Goal: Navigation & Orientation: Locate item on page

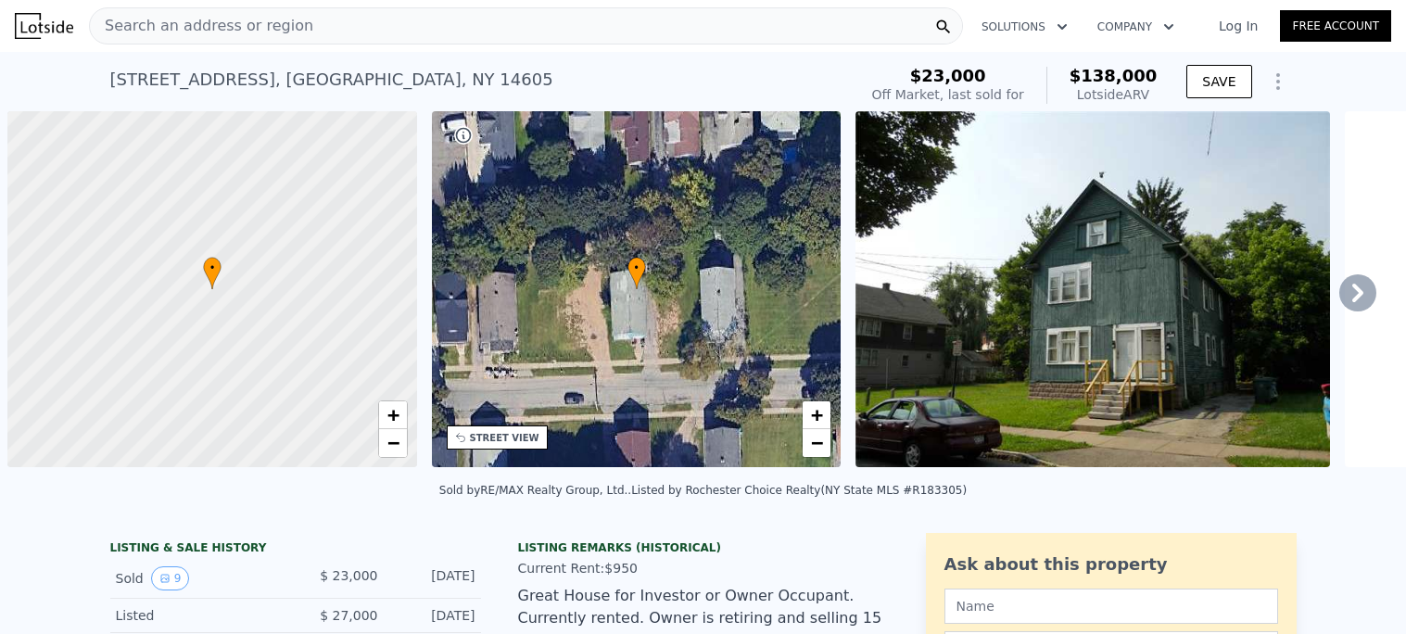
scroll to position [0, 6]
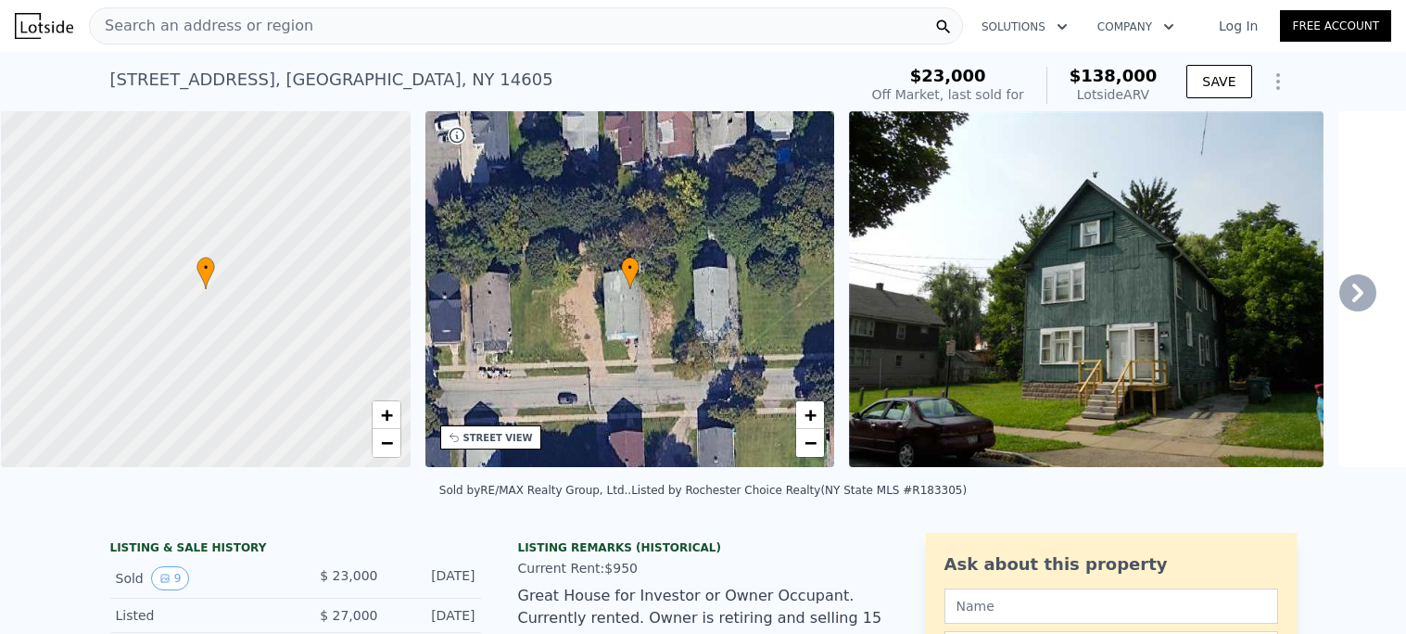
click at [694, 318] on div "• + −" at bounding box center [630, 289] width 410 height 356
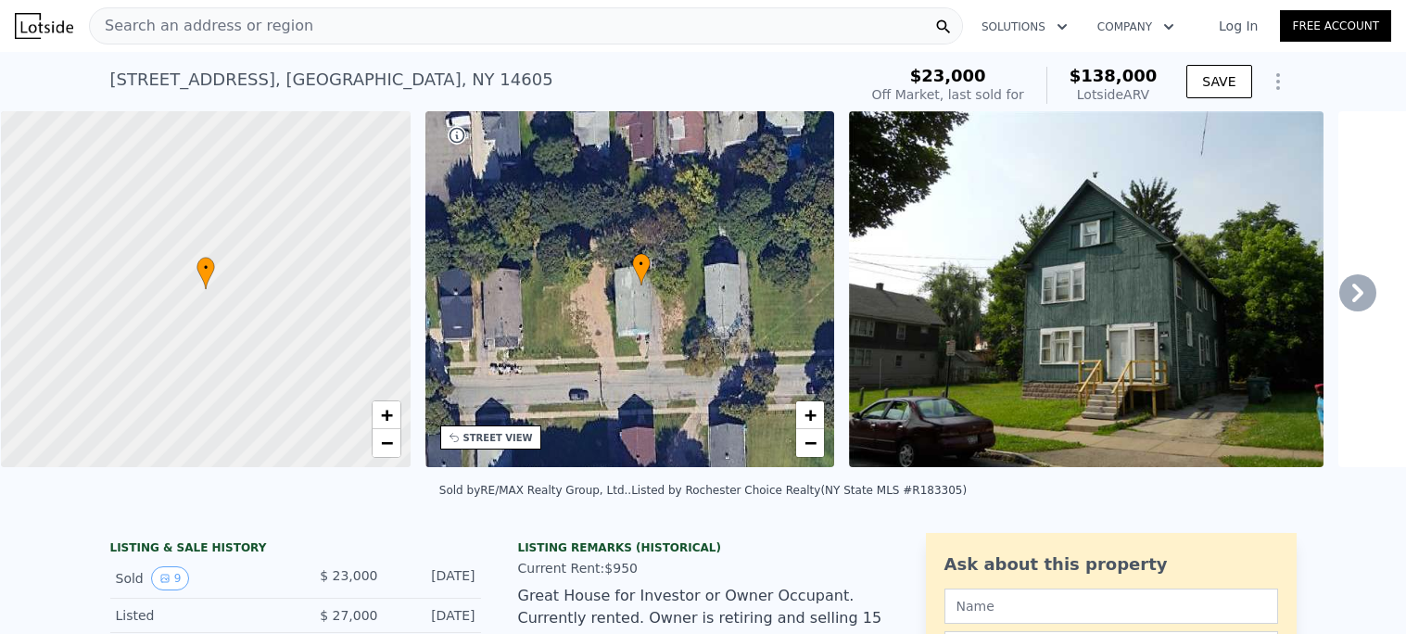
click at [712, 313] on div "• + −" at bounding box center [630, 289] width 410 height 356
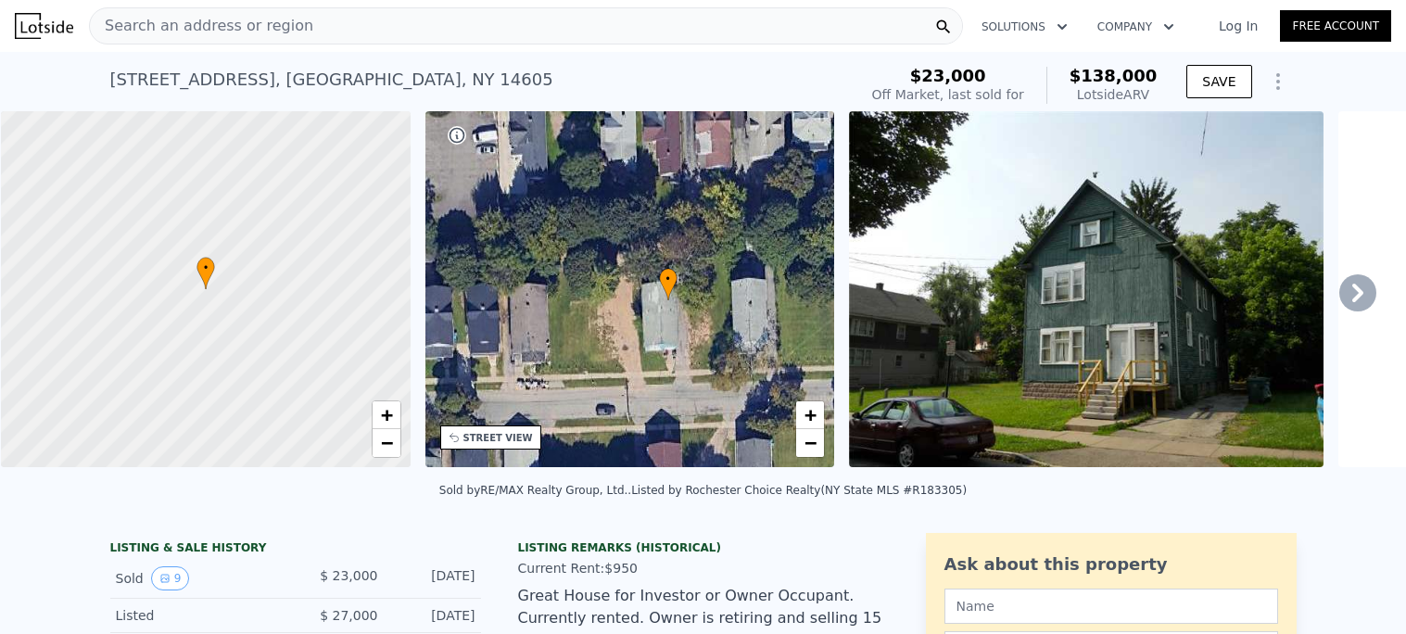
drag, startPoint x: 637, startPoint y: 261, endPoint x: 558, endPoint y: 348, distance: 116.8
click at [663, 277] on span "•" at bounding box center [668, 279] width 19 height 17
click at [497, 437] on div "STREET VIEW" at bounding box center [498, 438] width 70 height 14
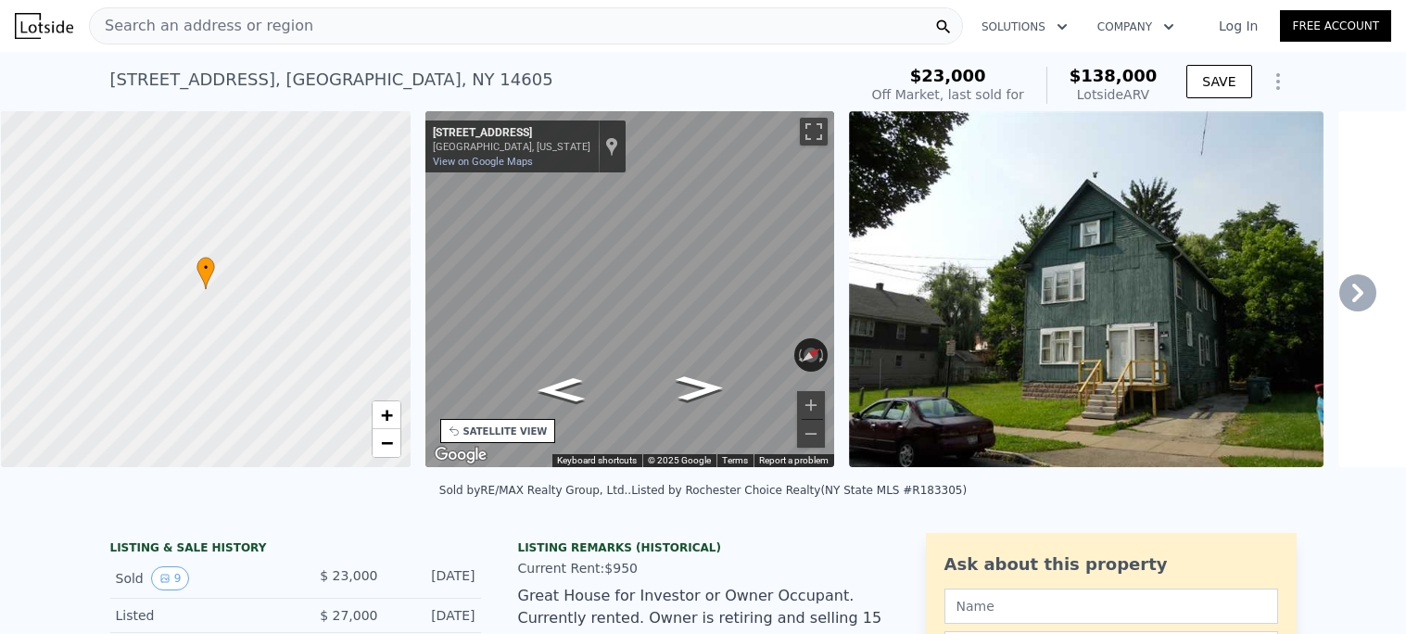
click at [1133, 300] on div "• + − • + − STREET VIEW ← Move left → Move right ↑ Move up ↓ Move down + Zoom i…" at bounding box center [703, 292] width 1406 height 362
click at [859, 287] on div "• + − • + − STREET VIEW ← Move left → Move right ↑ Move up ↓ Move down + Zoom i…" at bounding box center [703, 292] width 1406 height 362
click at [660, 294] on icon "Go West, Watkin Terrace" at bounding box center [656, 301] width 134 height 48
click at [639, 294] on icon "Go West, Watkin Terrace" at bounding box center [656, 301] width 134 height 48
click at [639, 290] on icon "Go West, Watkin Terrace" at bounding box center [656, 301] width 134 height 48
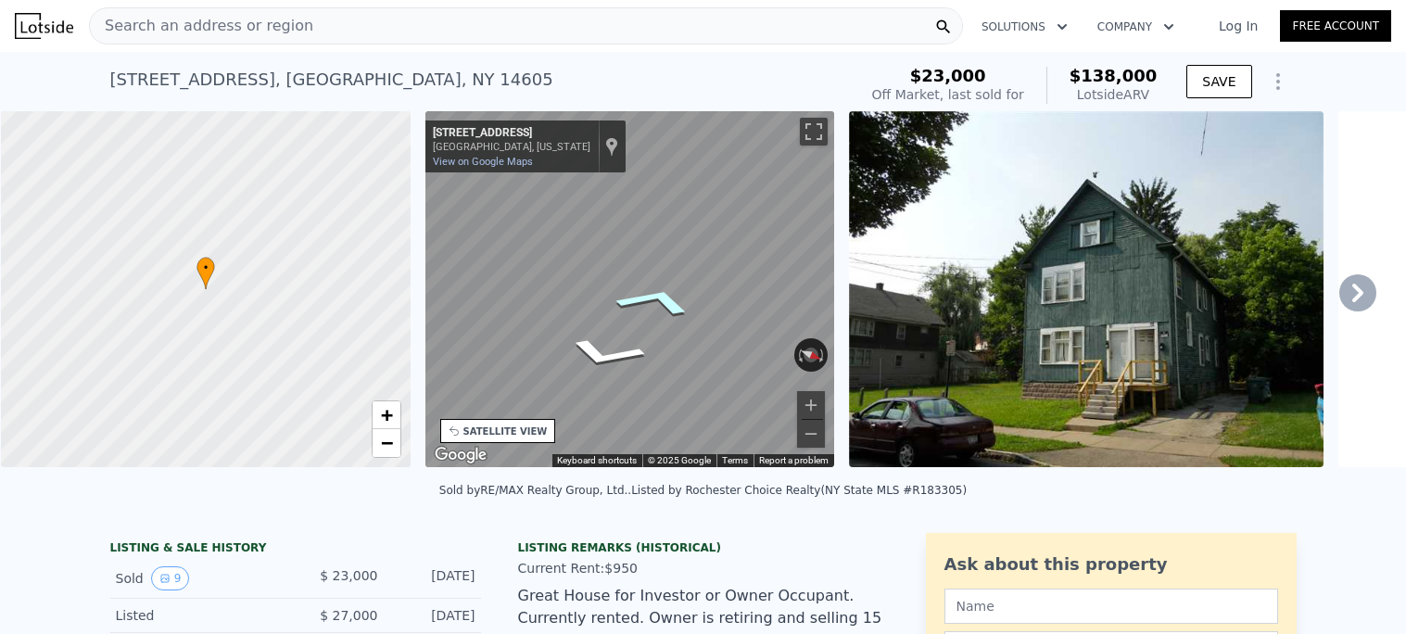
click at [639, 290] on icon "Go West, Watkin Terrace" at bounding box center [656, 301] width 134 height 48
click at [553, 371] on icon "Go West, Watkin Terrace" at bounding box center [564, 362] width 116 height 45
click at [574, 407] on icon "Go West, Watkin Terrace" at bounding box center [566, 409] width 121 height 42
click at [574, 409] on icon "Go West, Watkin Terrace" at bounding box center [566, 409] width 121 height 42
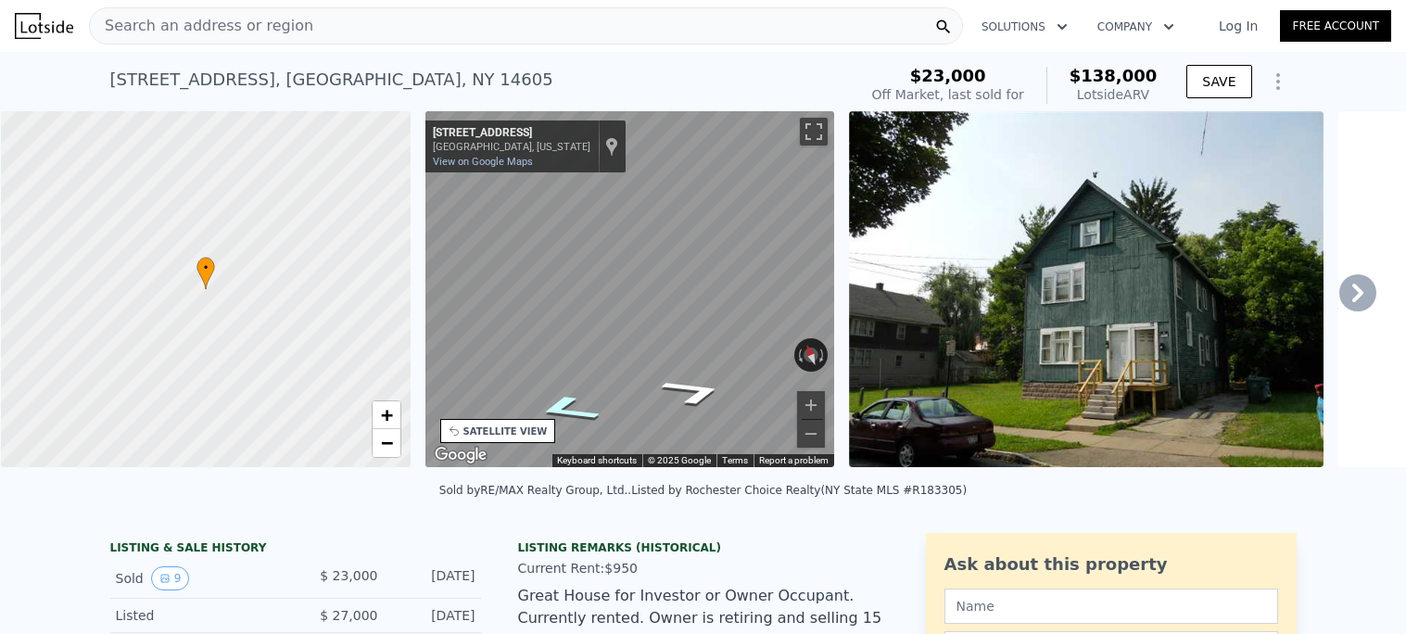
click at [570, 408] on icon "Go West, Watkin Terrace" at bounding box center [566, 409] width 121 height 42
click at [568, 407] on icon "Go West, Watkin Terrace" at bounding box center [566, 409] width 121 height 42
click at [530, 417] on div "Map" at bounding box center [630, 289] width 410 height 356
click at [570, 424] on icon "Go East, Watkin Terrace" at bounding box center [562, 423] width 107 height 36
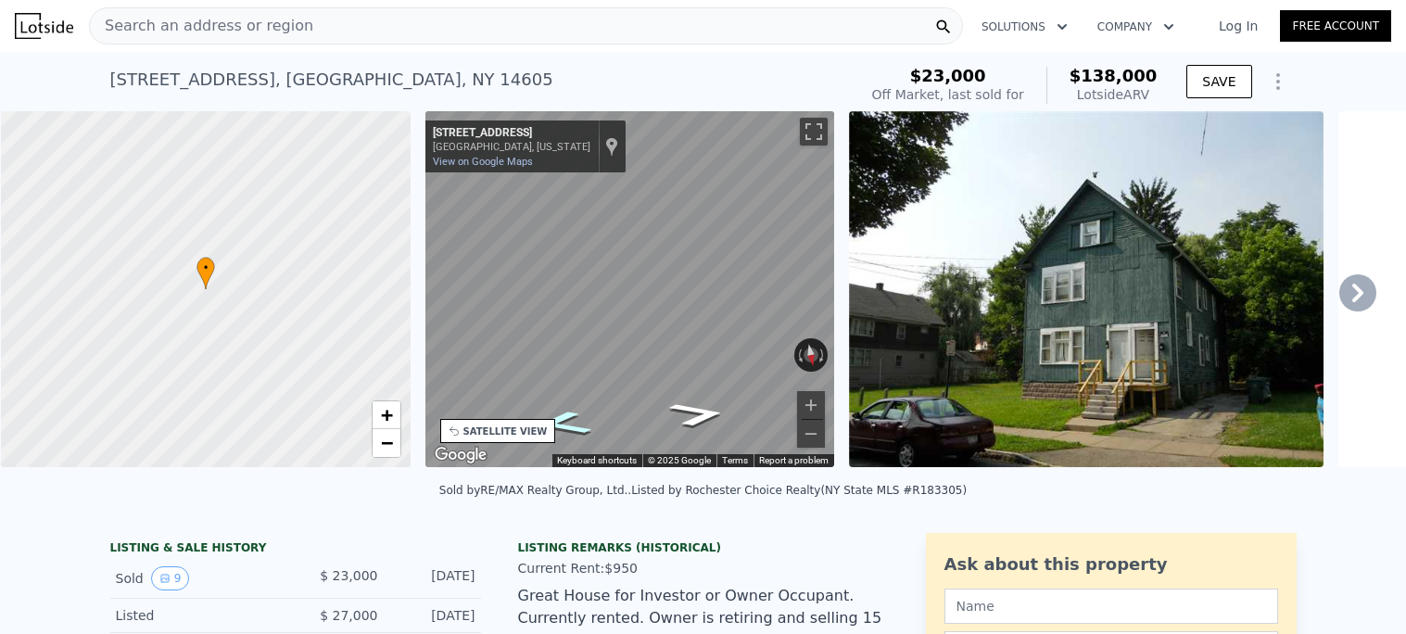
click at [570, 424] on icon "Go East, Watkin Terrace" at bounding box center [562, 423] width 107 height 36
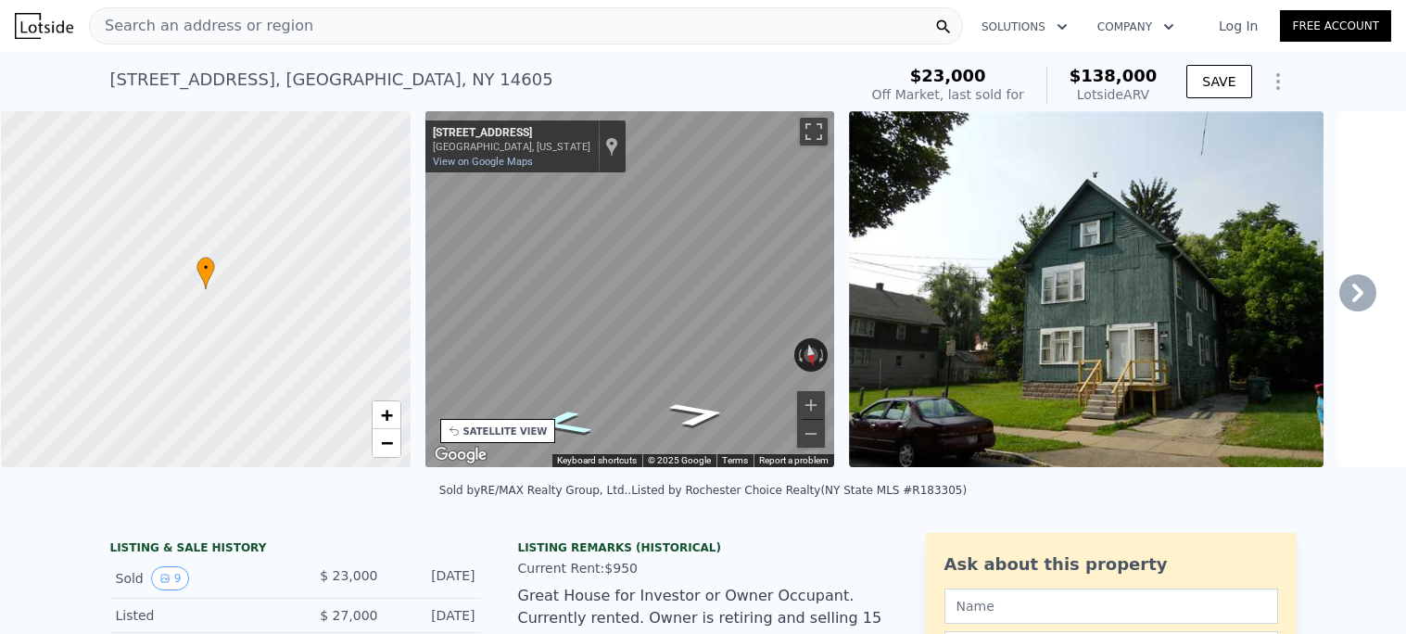
click at [570, 424] on icon "Go East, Watkin Terrace" at bounding box center [562, 423] width 107 height 36
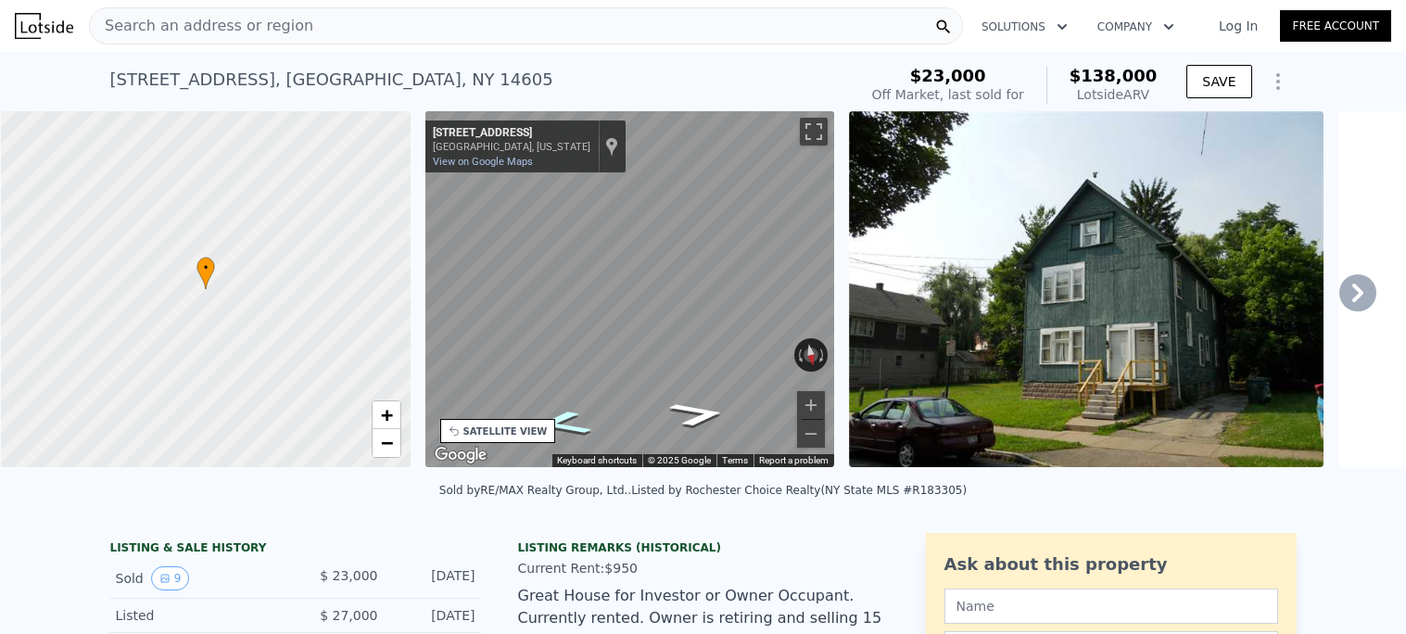
click at [570, 424] on icon "Go East, Watkin Terrace" at bounding box center [562, 423] width 107 height 36
click at [562, 424] on icon "Go East, Watkin Terrace" at bounding box center [560, 415] width 86 height 32
click at [578, 373] on icon "Go East, Watkin Terrace" at bounding box center [563, 367] width 112 height 44
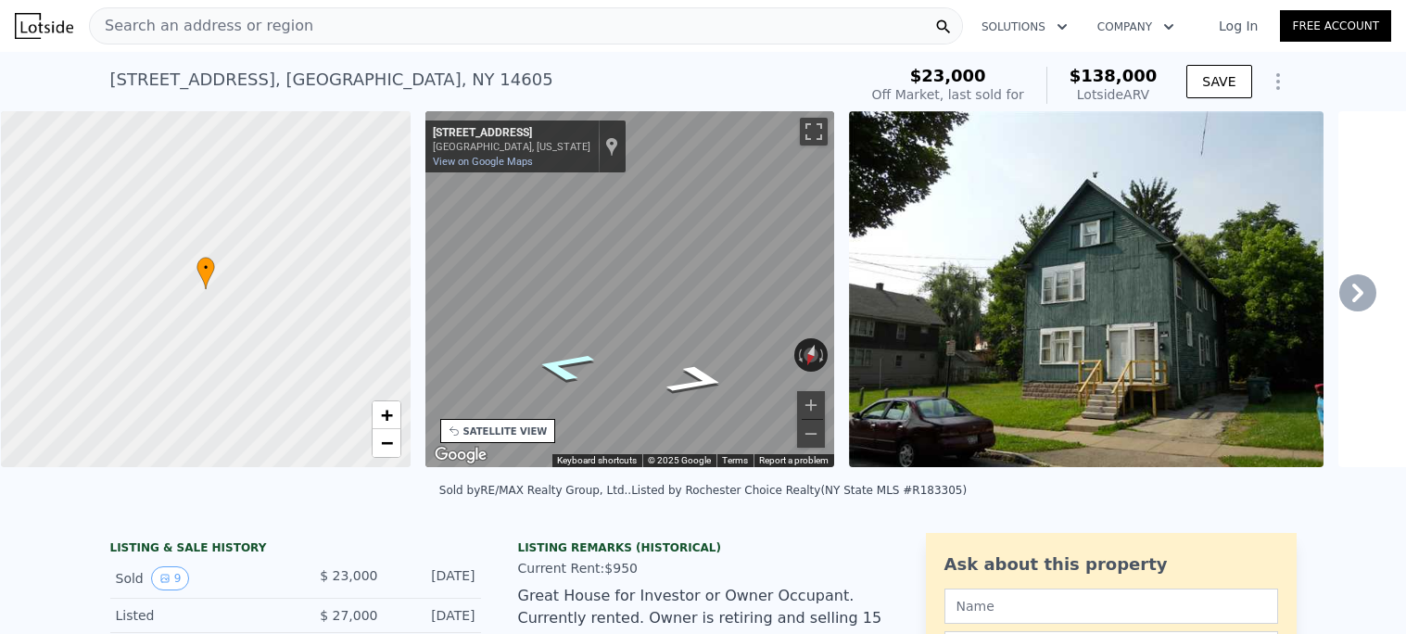
click at [570, 372] on icon "Go East, Watkin Terrace" at bounding box center [563, 367] width 112 height 44
click at [560, 370] on icon "Go East, Watkin Terrace" at bounding box center [563, 367] width 112 height 44
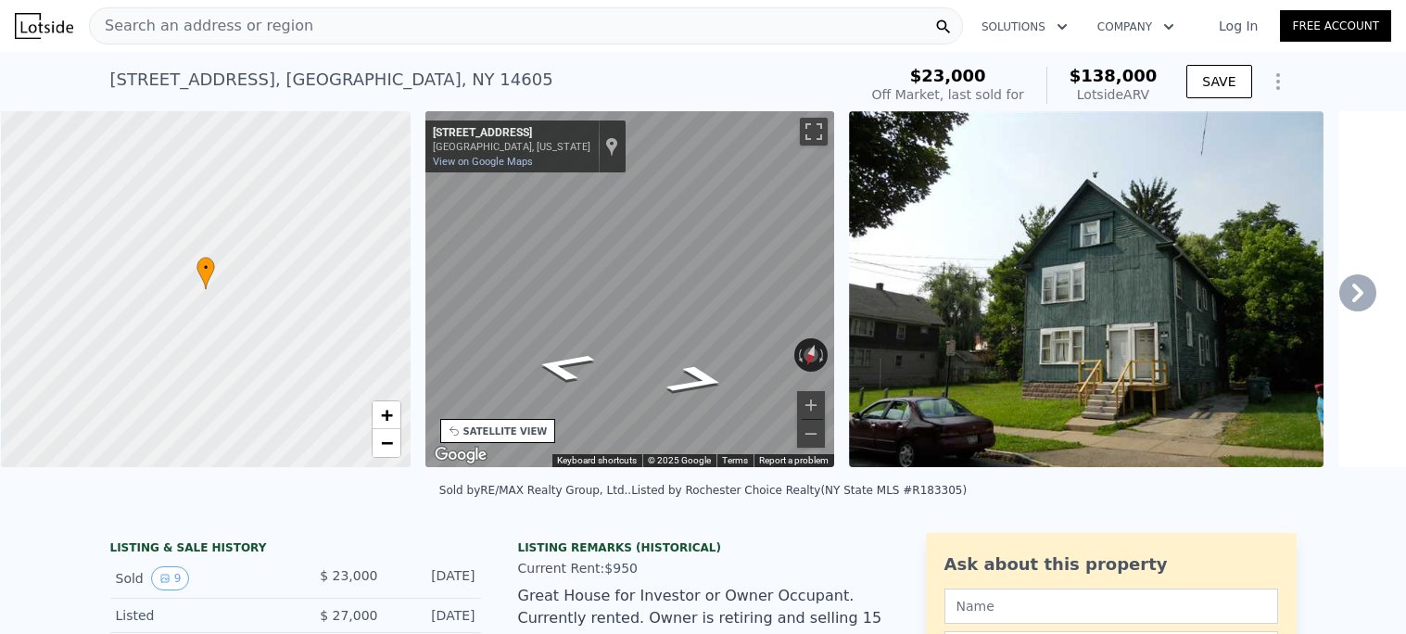
click at [923, 292] on div "• + − • + − STREET VIEW ← Move left → Move right ↑ Move up ↓ Move down + Zoom i…" at bounding box center [703, 292] width 1406 height 362
click at [710, 347] on div "Rotate the view" at bounding box center [749, 351] width 78 height 16
click at [706, 346] on icon "Go East, Watkin Terrace" at bounding box center [698, 347] width 104 height 48
click at [715, 341] on icon "Go Northeast, North St" at bounding box center [696, 334] width 111 height 49
click at [692, 322] on icon "Go North, North St" at bounding box center [670, 321] width 139 height 50
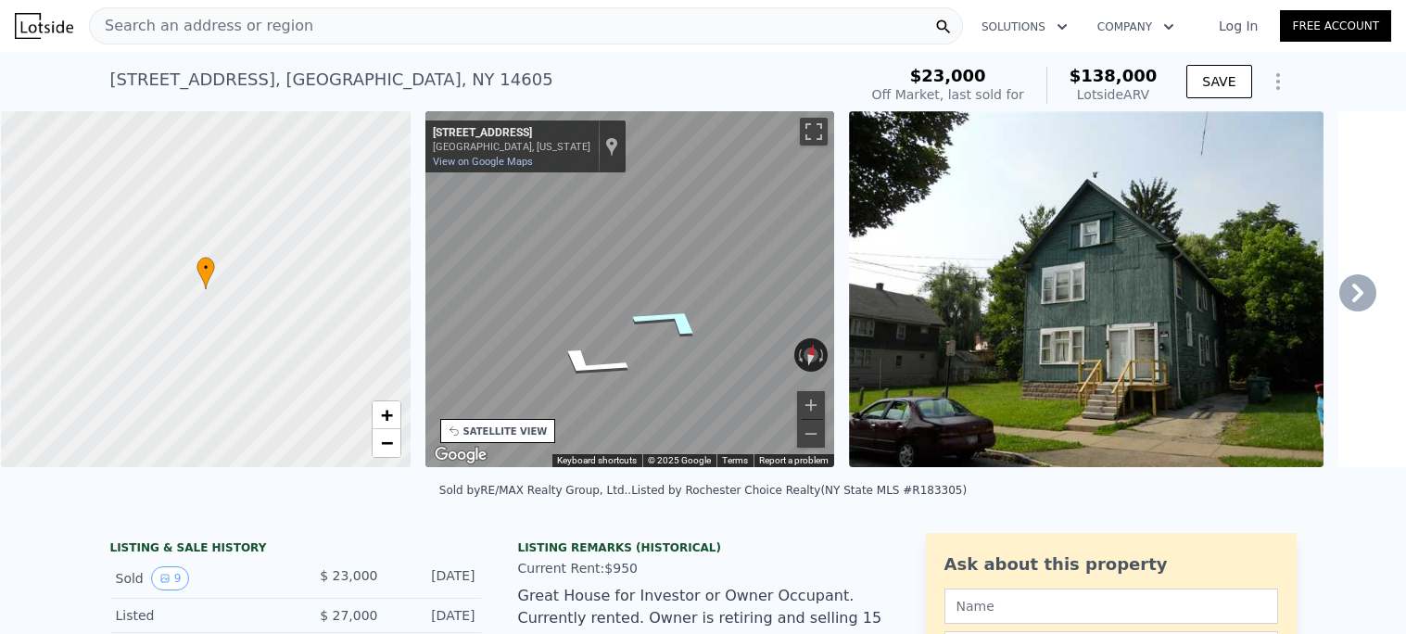
click at [669, 325] on icon "Go North, North St" at bounding box center [670, 321] width 139 height 51
click at [652, 326] on icon "Go North, North St" at bounding box center [670, 321] width 139 height 50
click at [1039, 310] on div "• + − • + − STREET VIEW ← Move left → Move right ↑ Move up ↓ Move down + Zoom i…" at bounding box center [703, 292] width 1406 height 362
click at [949, 287] on div "• + − • + − STREET VIEW ← Move left → Move right ↑ Move up ↓ Move down + Zoom i…" at bounding box center [703, 292] width 1406 height 362
click at [862, 289] on div "• + − • + − STREET VIEW ← Move left → Move right ↑ Move up ↓ Move down + Zoom i…" at bounding box center [703, 292] width 1406 height 362
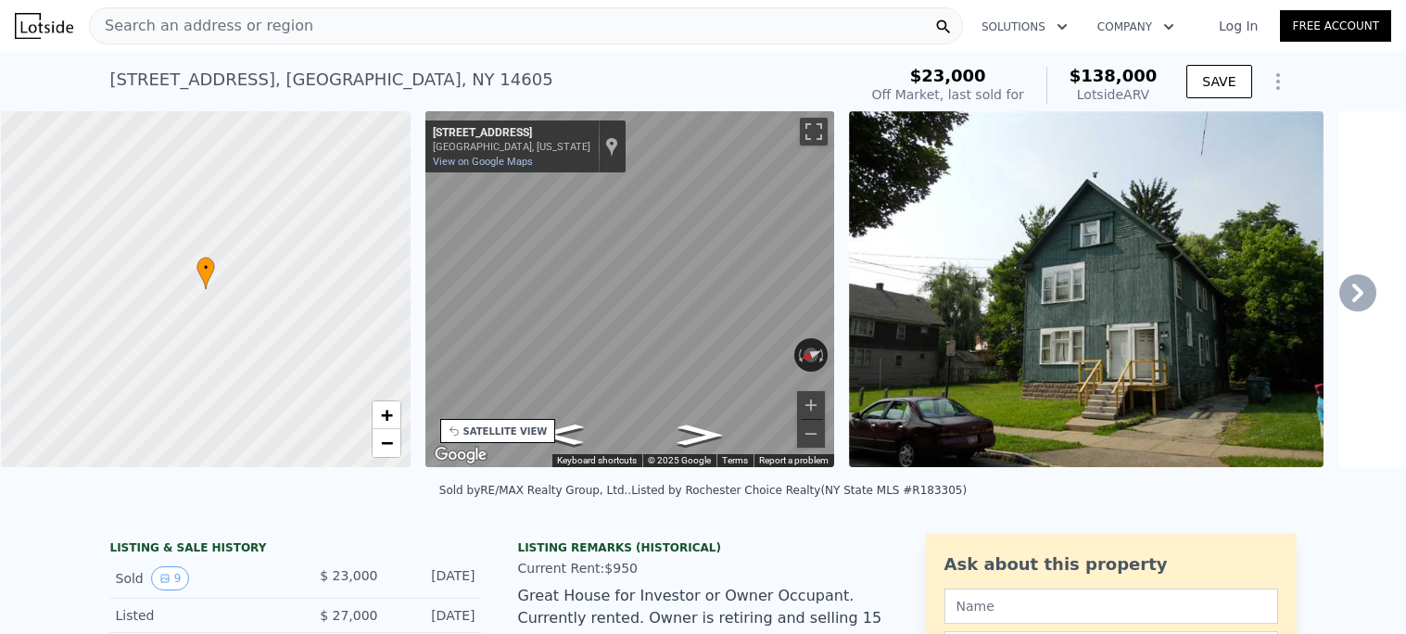
click at [839, 330] on div "← Move left → Move right ↑ Move up ↓ Move down + Zoom in - Zoom out [STREET_ADD…" at bounding box center [630, 292] width 424 height 362
click at [349, 353] on div "• + − • + − STREET VIEW ← Move left → Move right ↑ Move up ↓ Move down + Zoom i…" at bounding box center [703, 292] width 1406 height 362
click at [320, 368] on div "• + − • + − STREET VIEW ← Move left → Move right ↑ Move up ↓ Move down + Zoom i…" at bounding box center [703, 292] width 1406 height 362
click at [634, 343] on icon "Go South, North St" at bounding box center [627, 333] width 113 height 31
click at [634, 343] on icon "Go South, North St" at bounding box center [628, 333] width 113 height 31
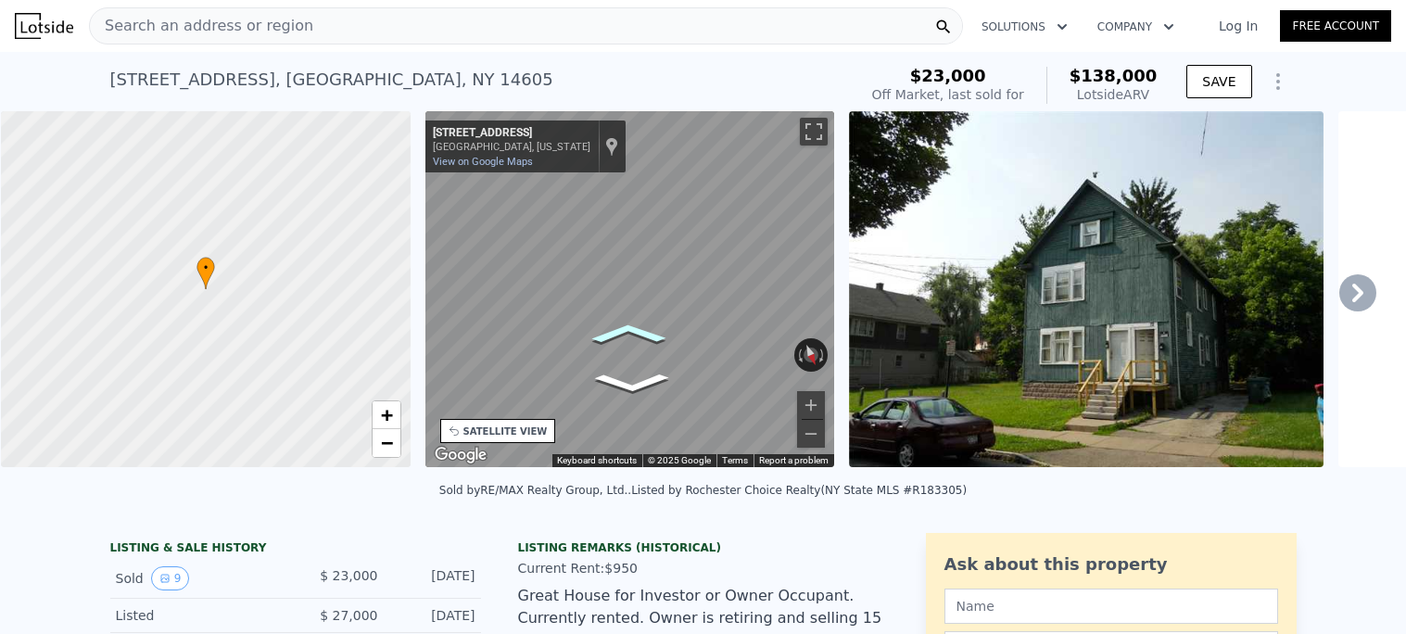
click at [635, 338] on icon "Go South, North St" at bounding box center [627, 333] width 113 height 31
click at [616, 338] on icon "Go South, North St" at bounding box center [628, 333] width 113 height 31
click at [616, 338] on icon "Go Southwest, North St" at bounding box center [628, 333] width 113 height 31
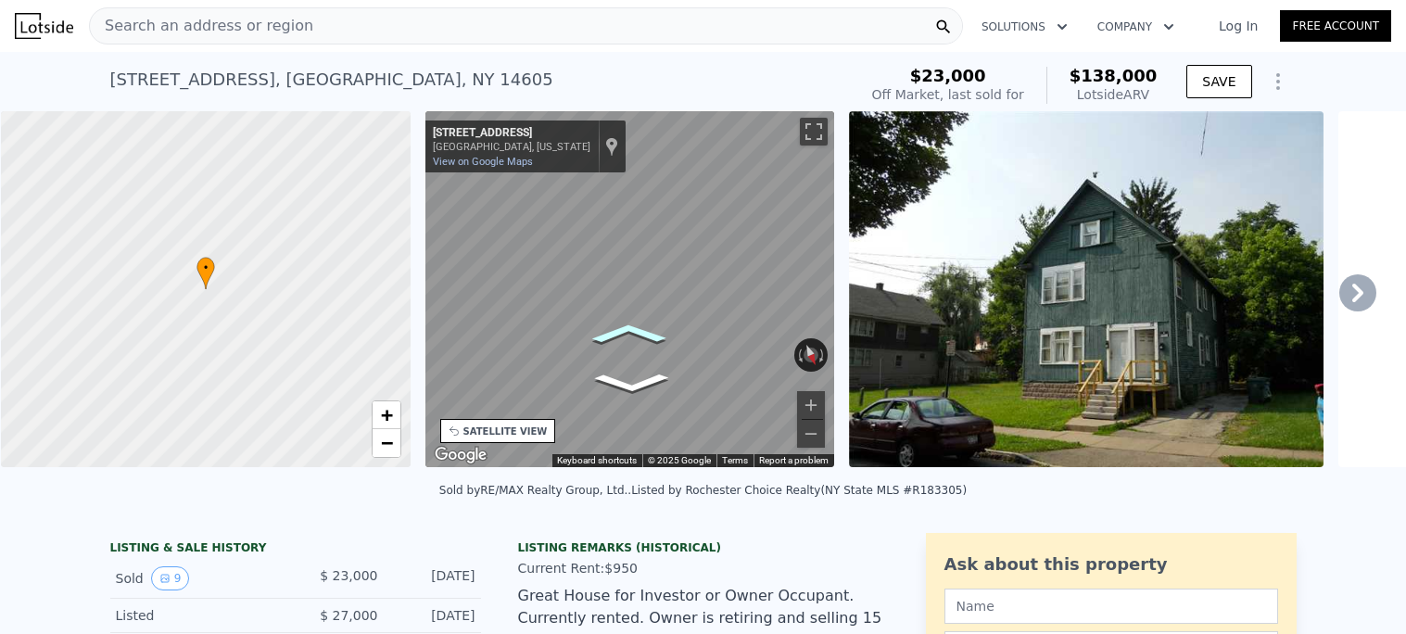
click at [616, 338] on icon "Go Southwest, North St" at bounding box center [628, 333] width 113 height 31
click at [616, 338] on icon "Go South, North St" at bounding box center [628, 333] width 113 height 31
click at [564, 338] on icon "Go Southwest, North St" at bounding box center [571, 330] width 131 height 52
click at [696, 348] on icon "Go Northeast, North St" at bounding box center [693, 330] width 121 height 52
click at [677, 340] on icon "Go North, North St" at bounding box center [693, 330] width 121 height 52
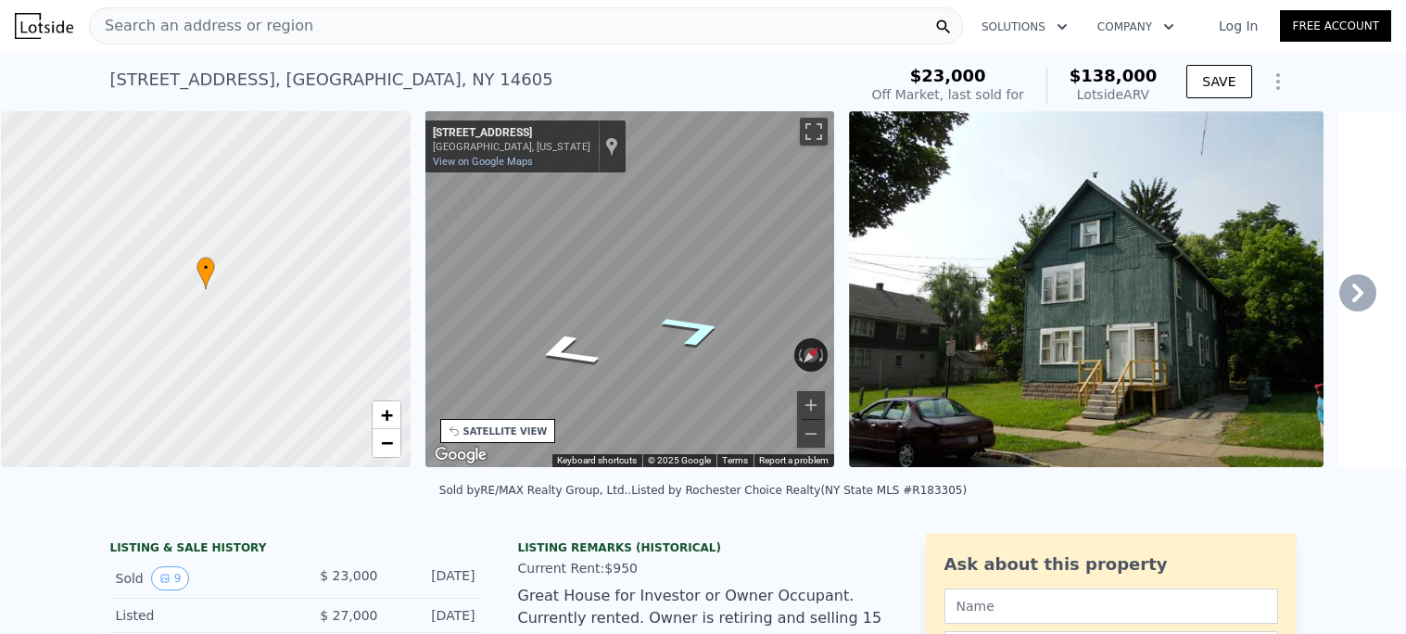
click at [677, 340] on icon "Go Northeast, North St" at bounding box center [693, 330] width 121 height 52
click at [673, 340] on icon "Go Northeast, North St" at bounding box center [693, 330] width 121 height 52
click at [673, 340] on icon "Go North, North St" at bounding box center [693, 330] width 121 height 52
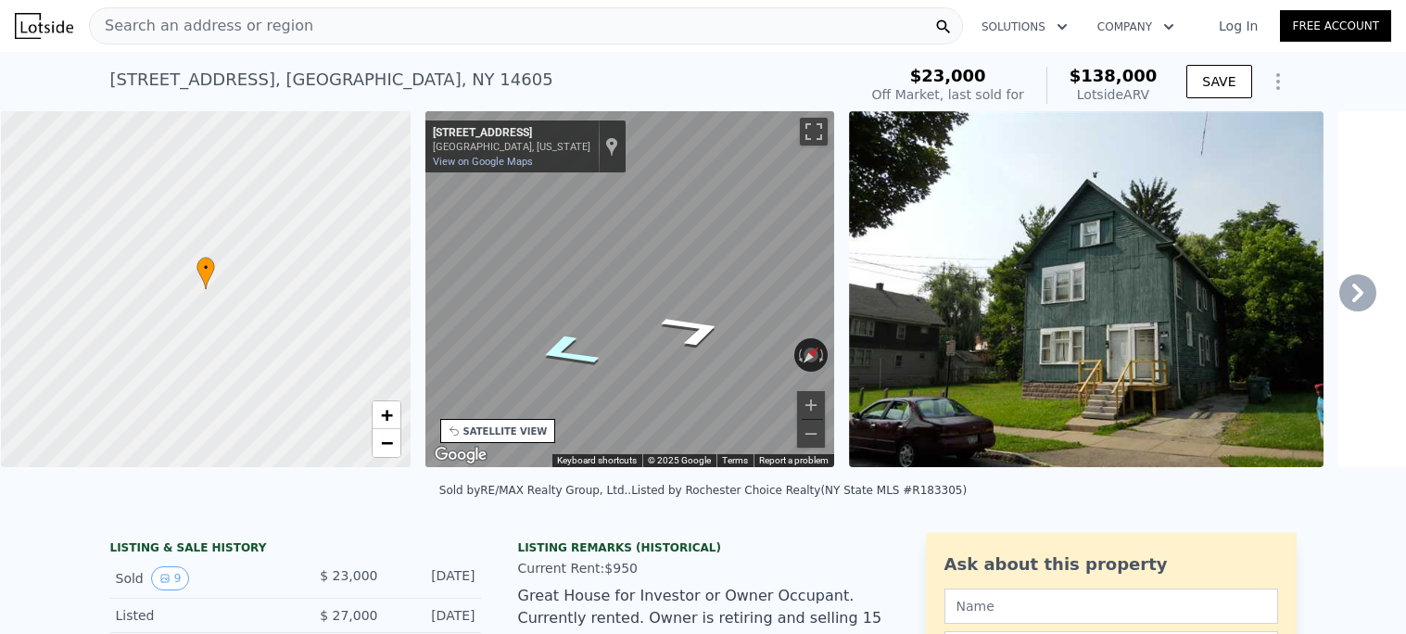
click at [556, 359] on icon "Go South, North St" at bounding box center [566, 351] width 121 height 52
